Goal: Navigation & Orientation: Find specific page/section

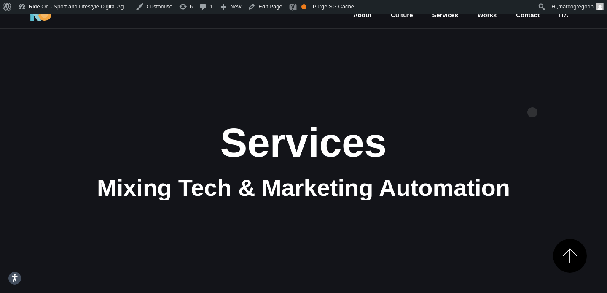
scroll to position [1240, 0]
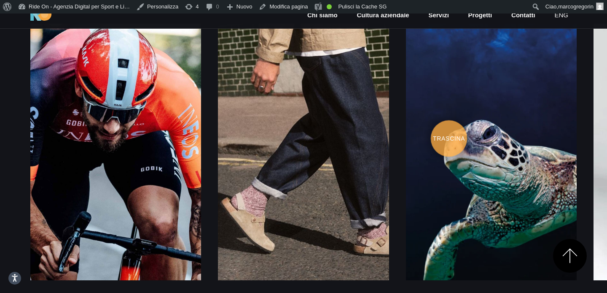
scroll to position [1211, 0]
